Goal: Transaction & Acquisition: Purchase product/service

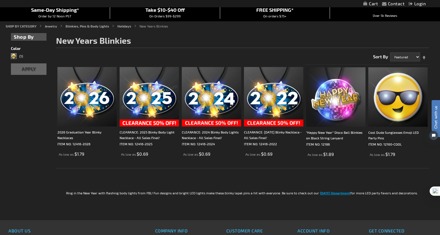
scroll to position [51, 0]
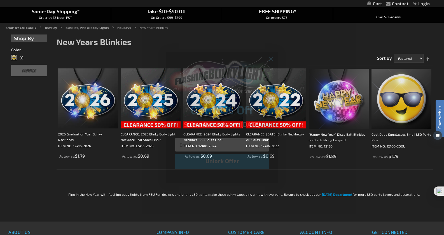
click at [132, 178] on div "Close dialog Get 10% Off Subscribe and save today Unlock Offer Submit" at bounding box center [222, 117] width 444 height 235
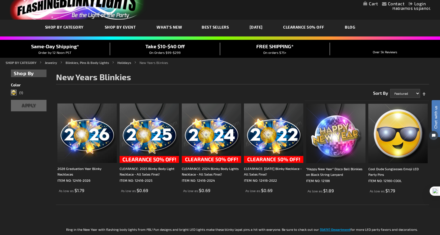
scroll to position [0, 0]
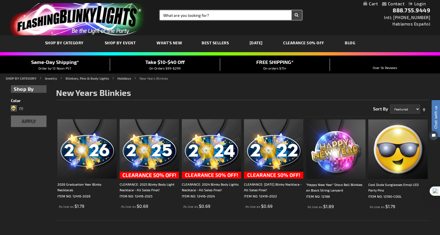
click at [179, 18] on input "Search" at bounding box center [231, 15] width 142 height 10
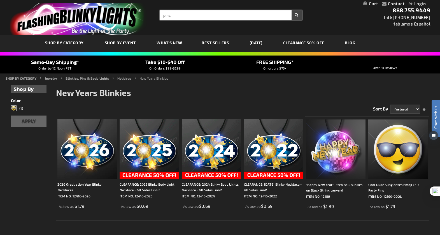
type input "pins"
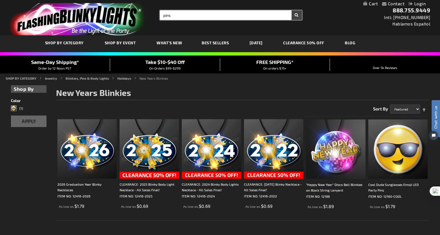
click at [291, 10] on button "Search" at bounding box center [296, 15] width 10 height 10
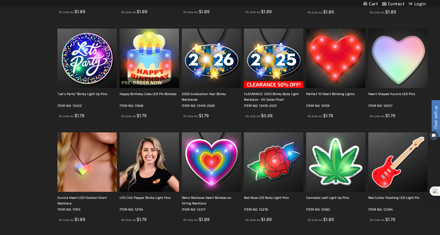
scroll to position [202, 0]
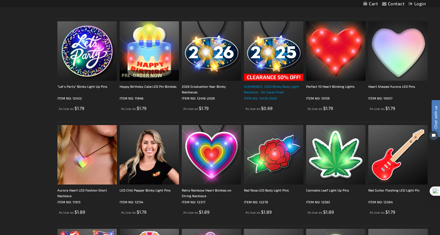
click at [269, 88] on div "CLEARANCE: 2025 Blinky Body Light Necklace - All Sales Final!" at bounding box center [273, 88] width 59 height 11
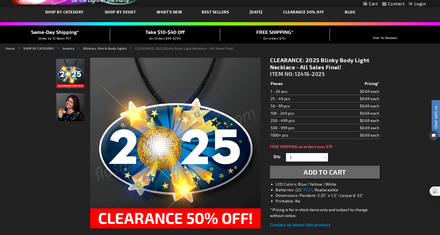
scroll to position [24, 0]
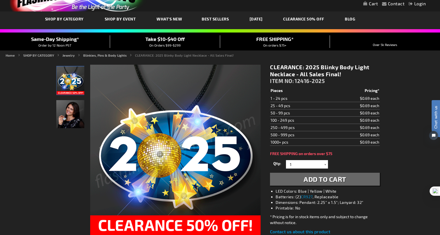
click at [76, 108] on img "Woman displaying 2025 New Year's Eve Blinky Necklace" at bounding box center [70, 114] width 28 height 28
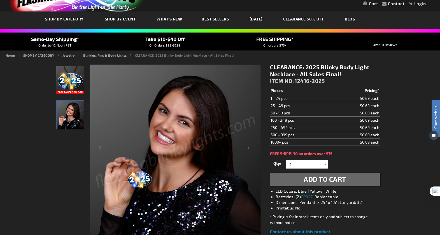
click at [71, 81] on img "CLEARANCE: 2025 Blinky Body Light Necklace - All Sales Final!" at bounding box center [70, 80] width 28 height 28
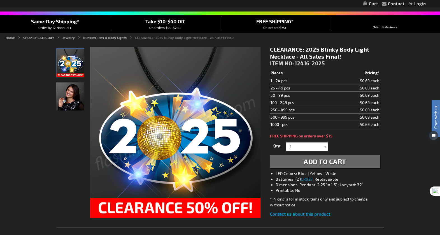
scroll to position [43, 0]
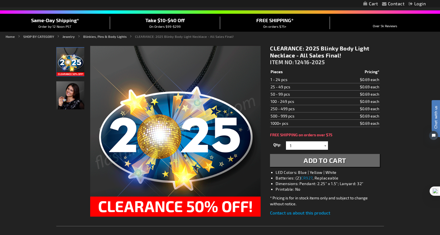
click at [324, 146] on div at bounding box center [325, 145] width 6 height 8
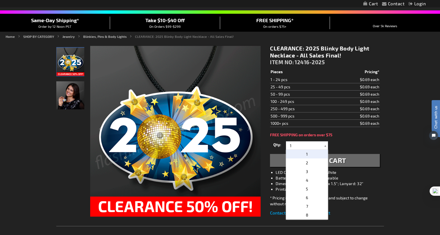
click at [324, 146] on div at bounding box center [325, 145] width 6 height 8
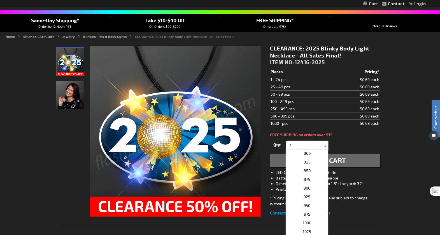
scroll to position [524, 0]
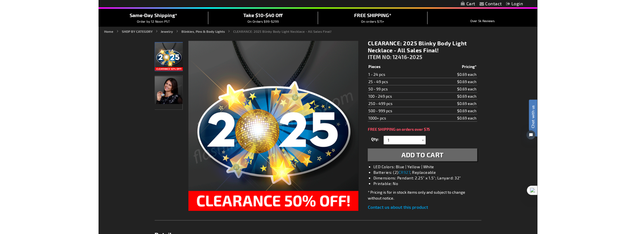
scroll to position [50, 0]
